Goal: Obtain resource: Download file/media

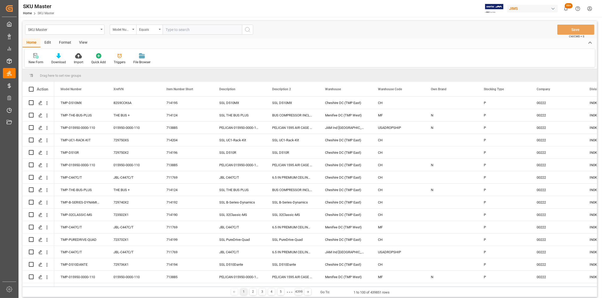
click at [102, 30] on div "SKU Master" at bounding box center [64, 30] width 79 height 10
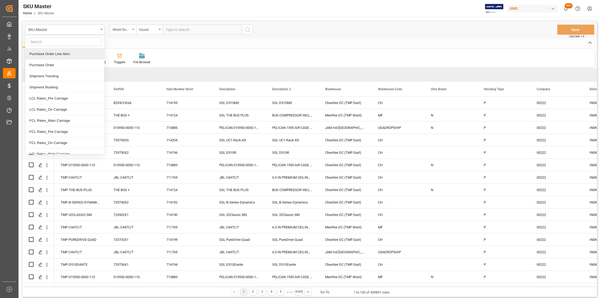
click at [57, 54] on div "Purchase Order Line Item" at bounding box center [64, 53] width 79 height 11
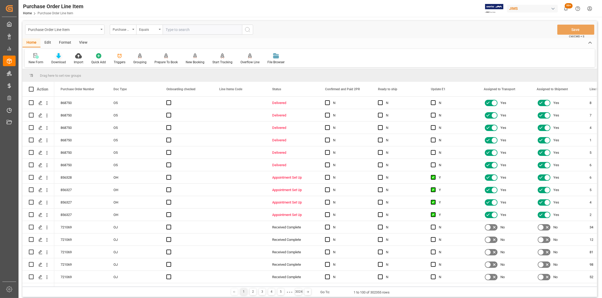
click at [56, 57] on icon at bounding box center [58, 55] width 4 height 5
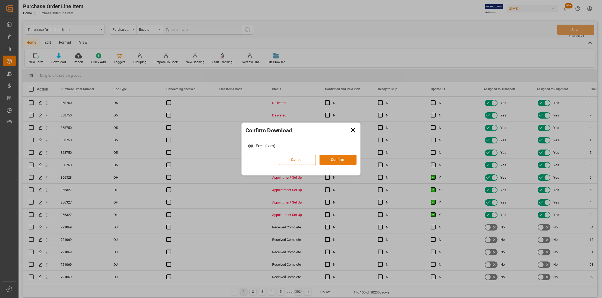
click at [343, 162] on button "Confirm" at bounding box center [337, 160] width 37 height 10
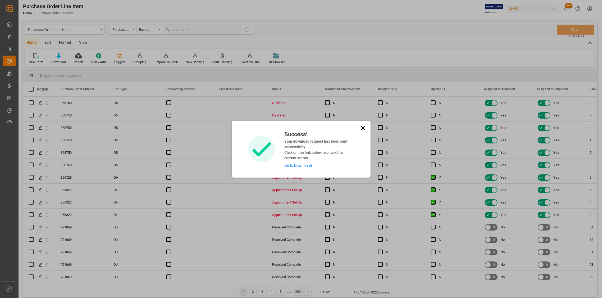
drag, startPoint x: 361, startPoint y: 126, endPoint x: 297, endPoint y: 104, distance: 67.0
click at [361, 126] on icon at bounding box center [363, 128] width 4 height 4
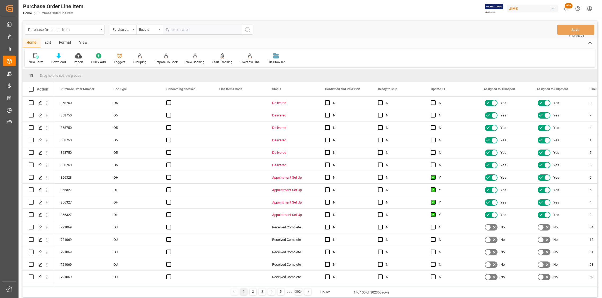
click at [101, 28] on div "Purchase Order Line Item" at bounding box center [64, 30] width 79 height 10
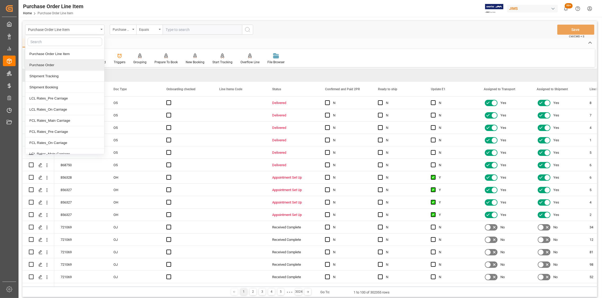
click at [46, 64] on div "Purchase Order" at bounding box center [64, 64] width 79 height 11
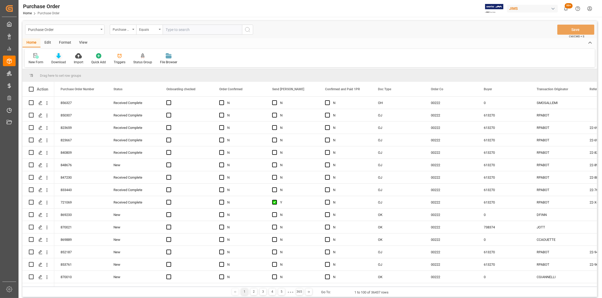
click at [59, 58] on div "Download" at bounding box center [58, 59] width 22 height 12
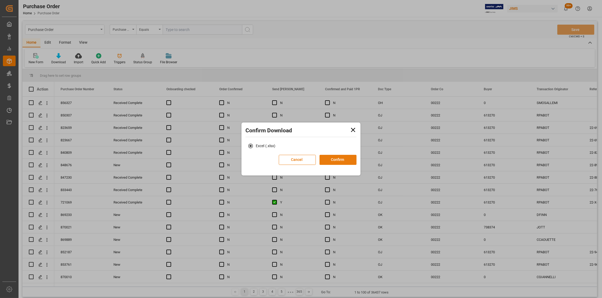
click at [339, 160] on button "Confirm" at bounding box center [337, 160] width 37 height 10
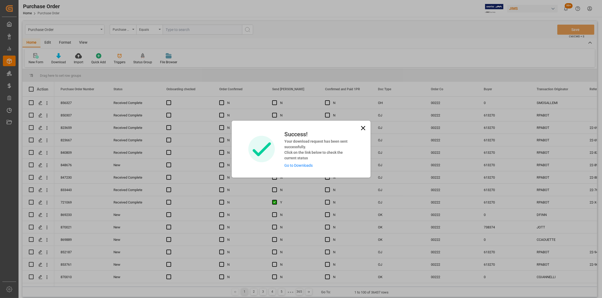
click at [362, 128] on icon at bounding box center [362, 127] width 7 height 7
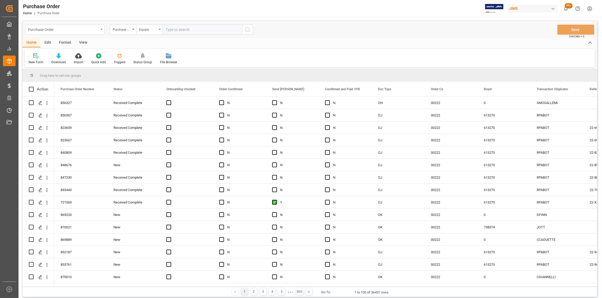
click at [101, 29] on icon "open menu" at bounding box center [101, 29] width 2 height 1
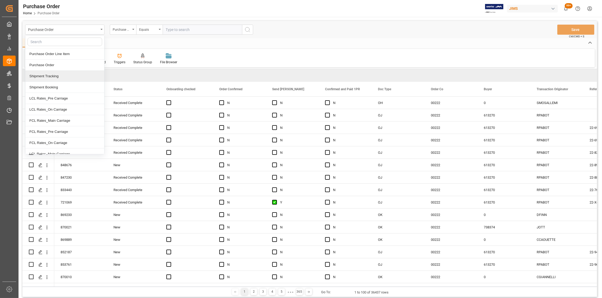
click at [55, 75] on div "Shipment Tracking" at bounding box center [64, 76] width 79 height 11
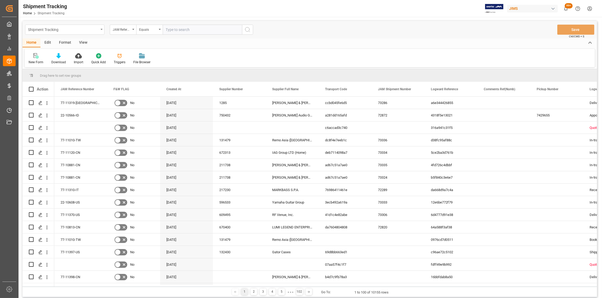
click at [103, 30] on div "Shipment Tracking" at bounding box center [64, 30] width 79 height 10
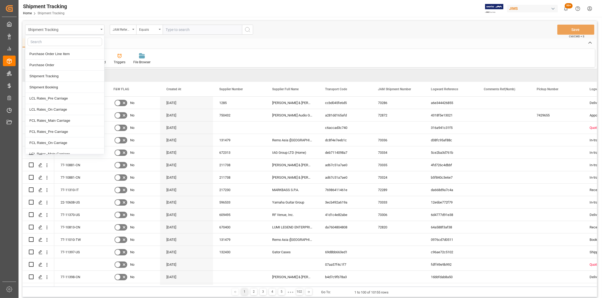
click at [190, 56] on div "New Form Download Import Quick Add Triggers File Browser" at bounding box center [310, 58] width 570 height 18
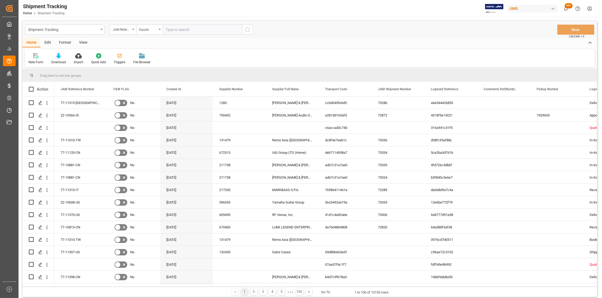
click at [57, 57] on icon at bounding box center [58, 55] width 4 height 5
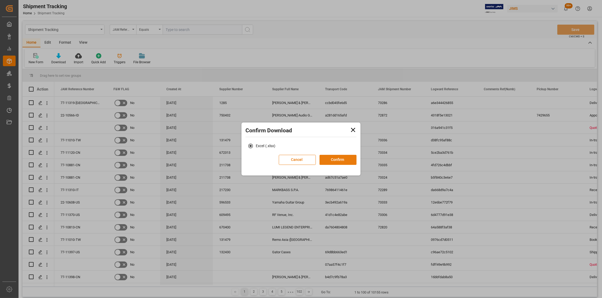
click at [340, 161] on button "Confirm" at bounding box center [337, 160] width 37 height 10
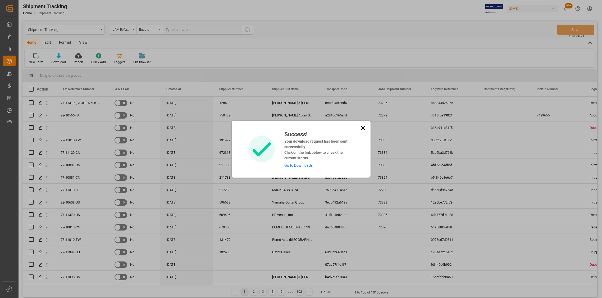
click at [361, 127] on icon at bounding box center [362, 127] width 7 height 7
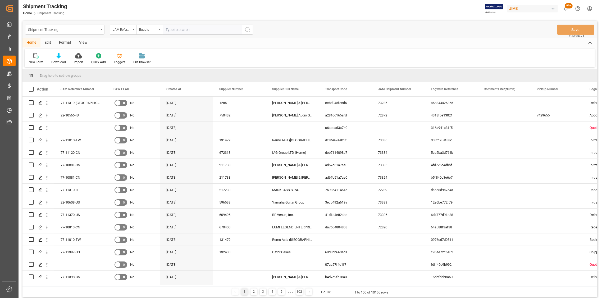
click at [100, 30] on div "Shipment Tracking" at bounding box center [64, 30] width 79 height 10
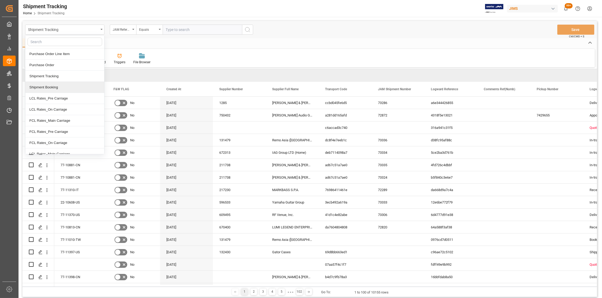
click at [55, 87] on div "Shipment Booking" at bounding box center [64, 87] width 79 height 11
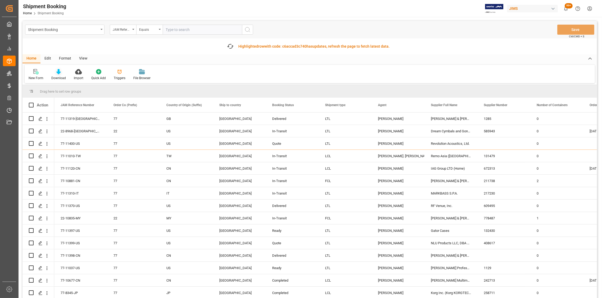
click at [58, 73] on icon at bounding box center [58, 71] width 4 height 5
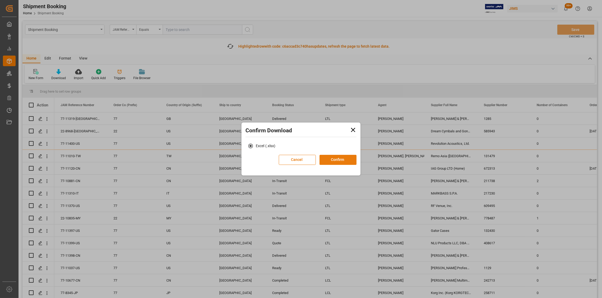
click at [340, 159] on button "Confirm" at bounding box center [337, 160] width 37 height 10
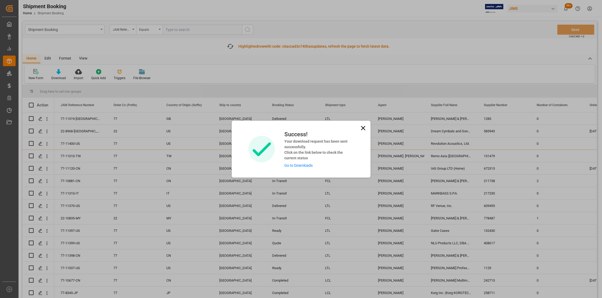
click at [295, 165] on link "Go to Downloads" at bounding box center [298, 165] width 28 height 4
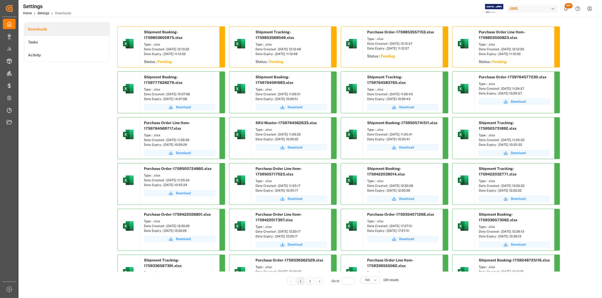
click at [86, 250] on div "Downloads Tasks Activity" at bounding box center [67, 156] width 86 height 269
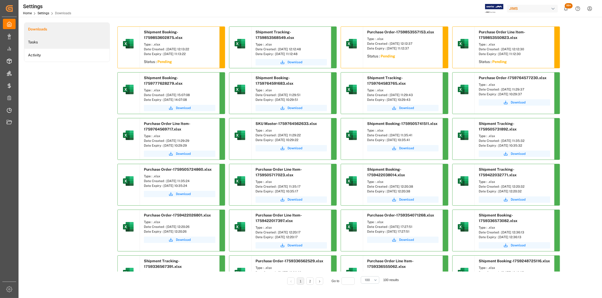
click at [36, 42] on li "Tasks" at bounding box center [66, 42] width 85 height 13
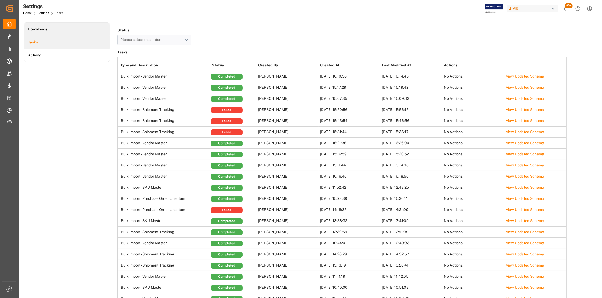
click at [38, 31] on li "Downloads" at bounding box center [66, 29] width 85 height 13
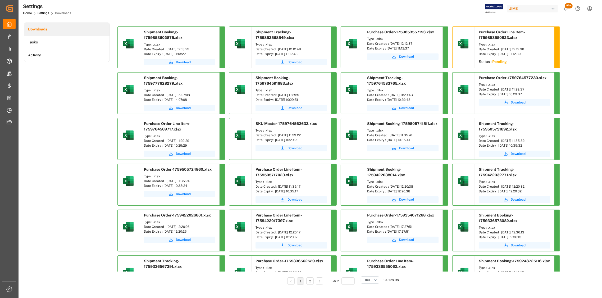
click at [433, 297] on main "Downloads Tasks Activity Shipment Booking-1759853602875.xlsx Type : .xlsx Date …" at bounding box center [310, 161] width 582 height 278
click at [33, 41] on li "Tasks" at bounding box center [66, 42] width 85 height 13
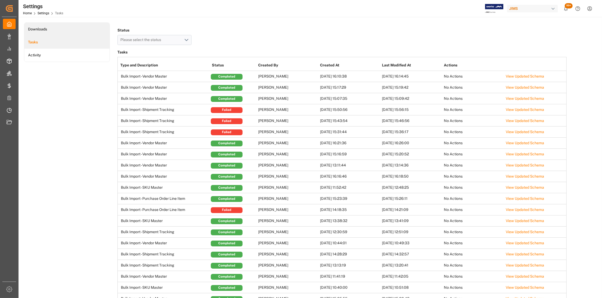
click at [39, 28] on li "Downloads" at bounding box center [66, 29] width 85 height 13
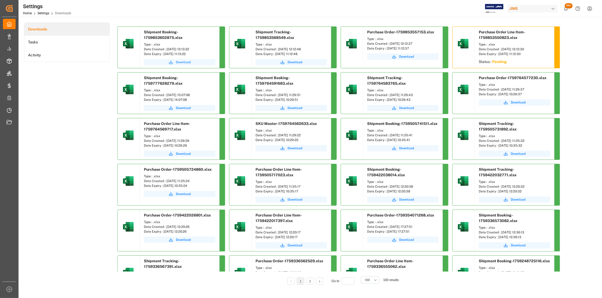
click at [182, 62] on span "Download" at bounding box center [183, 62] width 15 height 5
click at [295, 61] on span "Download" at bounding box center [294, 62] width 15 height 5
click at [408, 56] on span "Download" at bounding box center [406, 56] width 15 height 5
click at [582, 31] on div "Downloads Tasks Activity Shipment Booking-1759853602875.xlsx Type : .xlsx Date …" at bounding box center [309, 156] width 571 height 269
click at [37, 42] on li "Tasks" at bounding box center [66, 42] width 85 height 13
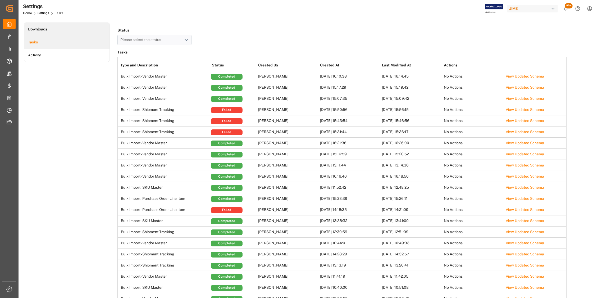
click at [36, 28] on li "Downloads" at bounding box center [66, 29] width 85 height 13
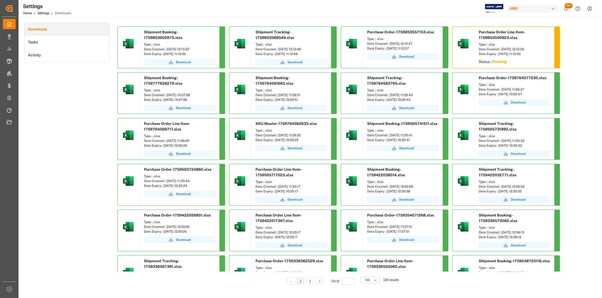
drag, startPoint x: 197, startPoint y: 49, endPoint x: 165, endPoint y: 48, distance: 32.3
click at [165, 48] on div "Date Created : [DATE] 12:13:22" at bounding box center [179, 49] width 71 height 5
copy div "[DATE] 12:13:22"
drag, startPoint x: 309, startPoint y: 48, endPoint x: 277, endPoint y: 49, distance: 31.7
click at [277, 49] on div "Date Created : [DATE] 12:12:48" at bounding box center [290, 49] width 71 height 5
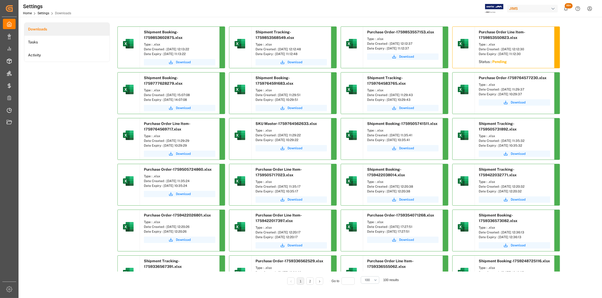
copy div "[DATE] 12:12:48"
drag, startPoint x: 422, startPoint y: 43, endPoint x: 389, endPoint y: 43, distance: 33.6
click at [389, 43] on div "Date Created : [DATE] 12:12:37" at bounding box center [402, 43] width 71 height 5
copy div "[DATE] 12:12:37"
click at [49, 41] on li "Tasks" at bounding box center [66, 42] width 85 height 13
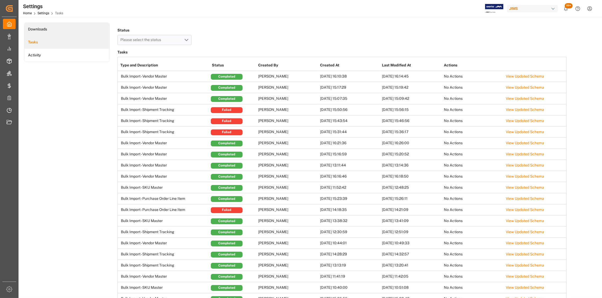
click at [45, 29] on li "Downloads" at bounding box center [66, 29] width 85 height 13
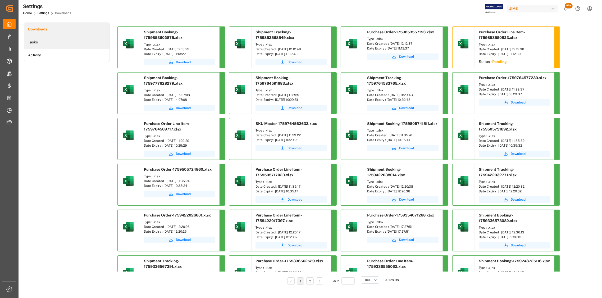
click at [35, 43] on li "Tasks" at bounding box center [66, 42] width 85 height 13
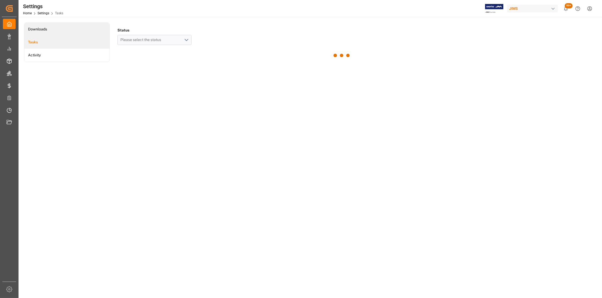
click at [44, 29] on li "Downloads" at bounding box center [66, 29] width 85 height 13
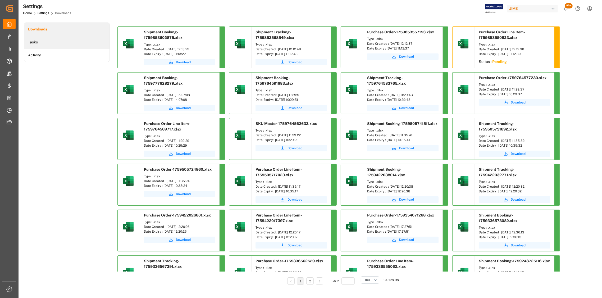
click at [39, 41] on li "Tasks" at bounding box center [66, 42] width 85 height 13
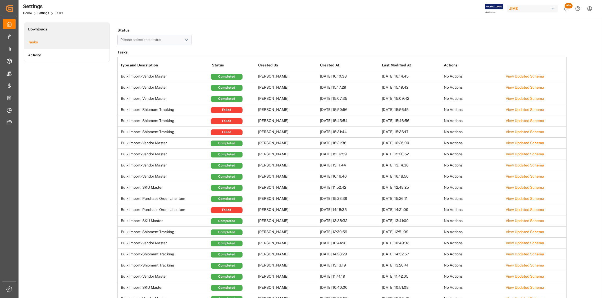
click at [39, 29] on li "Downloads" at bounding box center [66, 29] width 85 height 13
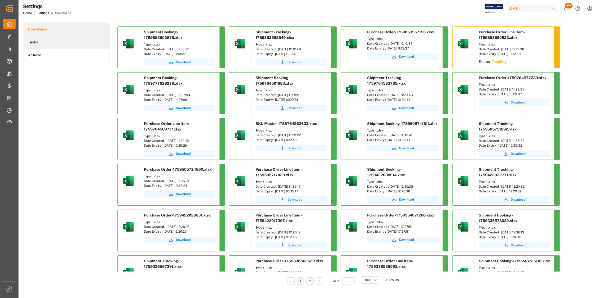
click at [36, 45] on li "Tasks" at bounding box center [66, 42] width 85 height 13
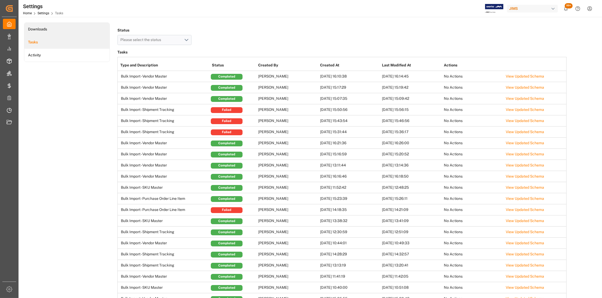
click at [41, 30] on li "Downloads" at bounding box center [66, 29] width 85 height 13
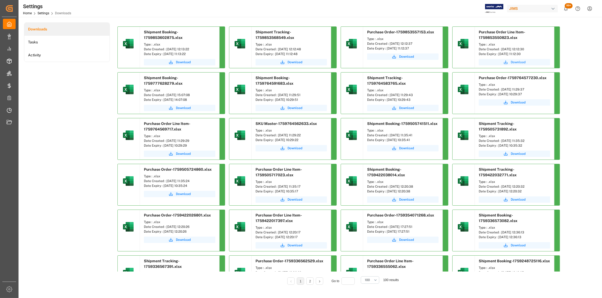
click at [516, 61] on span "Download" at bounding box center [517, 62] width 15 height 5
click at [599, 80] on main "Downloads Tasks Activity Shipment Booking-1759853602875.xlsx Type : .xlsx Date …" at bounding box center [310, 161] width 582 height 278
drag, startPoint x: 533, startPoint y: 49, endPoint x: 507, endPoint y: 49, distance: 26.2
click at [507, 49] on div "Date Created : [DATE] 12:12:30" at bounding box center [513, 49] width 71 height 5
drag, startPoint x: 507, startPoint y: 49, endPoint x: 533, endPoint y: 47, distance: 26.6
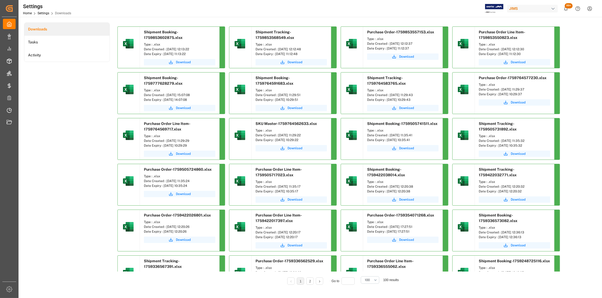
click at [533, 47] on div "Type : .xlsx Date Created : [DATE] 12:12:30 Date Expiry : [DATE] 11:12:30" at bounding box center [513, 49] width 79 height 17
drag, startPoint x: 533, startPoint y: 47, endPoint x: 538, endPoint y: 48, distance: 5.2
click at [538, 48] on div "Date Created : [DATE] 12:12:30" at bounding box center [513, 49] width 71 height 5
click at [535, 49] on div "Date Created : [DATE] 12:12:30" at bounding box center [513, 49] width 71 height 5
drag, startPoint x: 533, startPoint y: 49, endPoint x: 501, endPoint y: 50, distance: 32.3
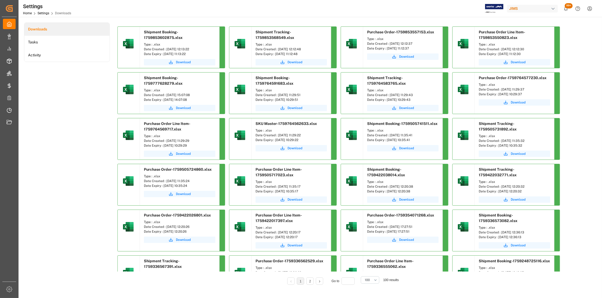
click at [501, 50] on div "Date Created : [DATE] 12:12:30" at bounding box center [513, 49] width 71 height 5
copy div "[DATE] 12:12:30"
